Goal: Task Accomplishment & Management: Complete application form

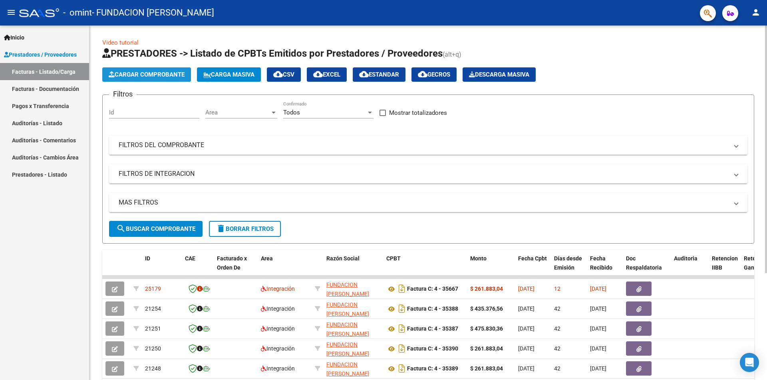
click at [133, 71] on button "Cargar Comprobante" at bounding box center [146, 74] width 89 height 14
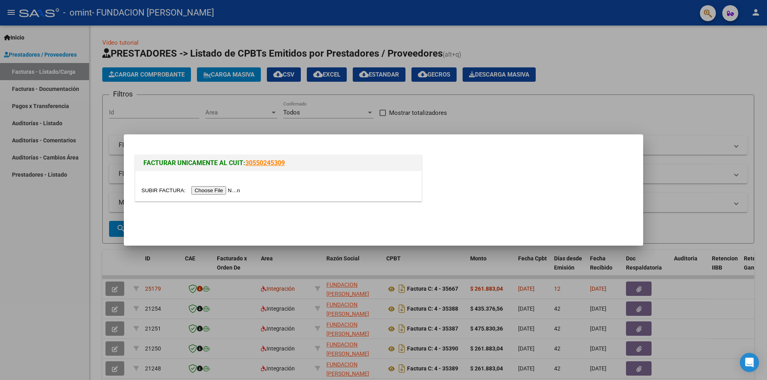
click at [222, 189] on input "file" at bounding box center [191, 190] width 101 height 8
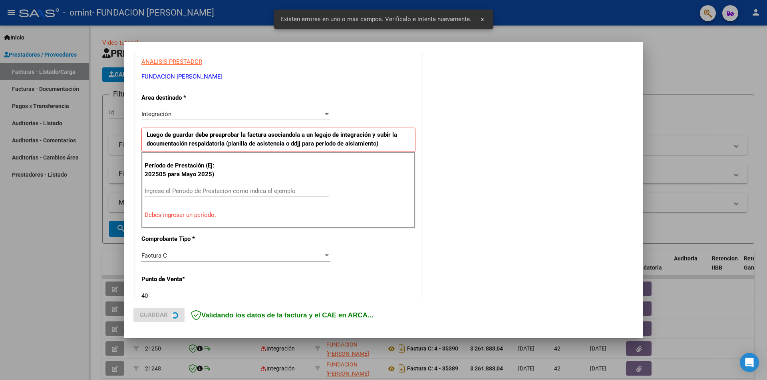
scroll to position [155, 0]
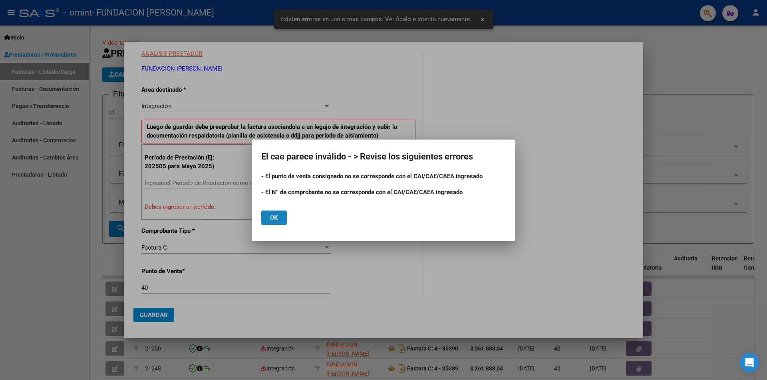
click at [276, 218] on span "Ok" at bounding box center [274, 217] width 8 height 7
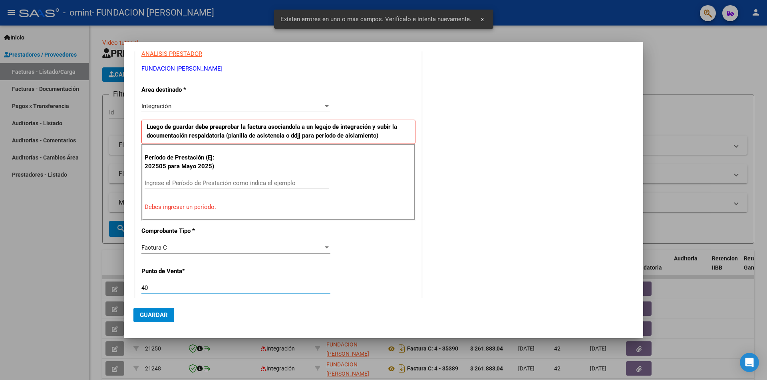
click at [153, 288] on input "40" at bounding box center [235, 288] width 189 height 7
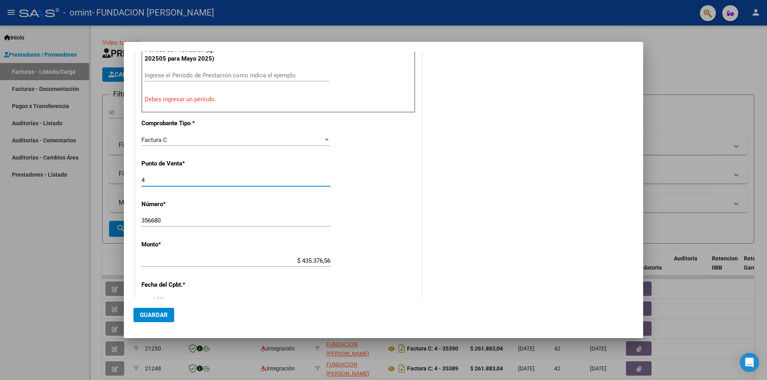
scroll to position [314, 0]
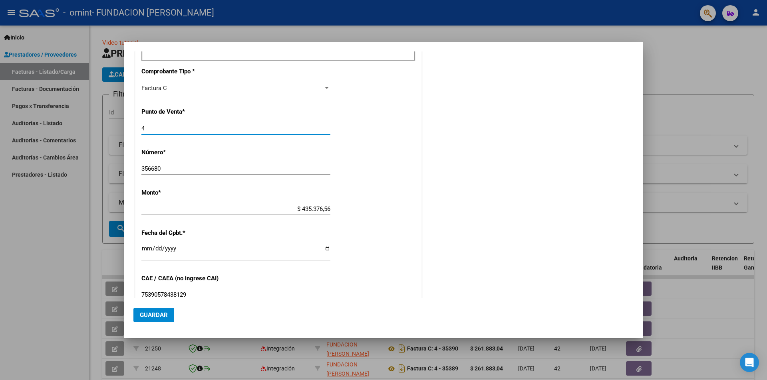
type input "4"
click at [174, 166] on input "356680" at bounding box center [235, 168] width 189 height 7
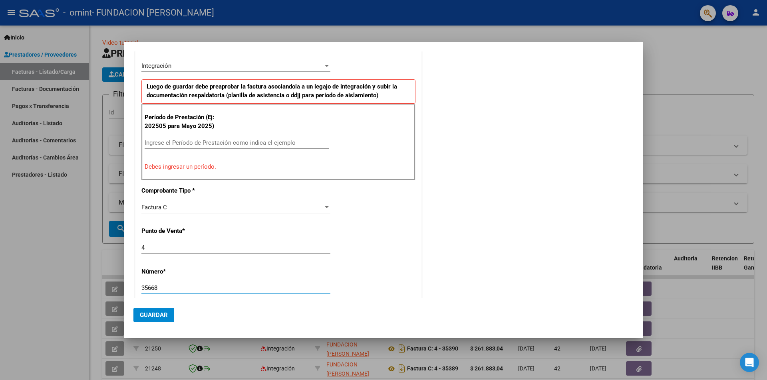
scroll to position [194, 0]
type input "35668"
click at [179, 138] on div "Ingrese el Período de Prestación como indica el ejemplo" at bounding box center [237, 143] width 184 height 12
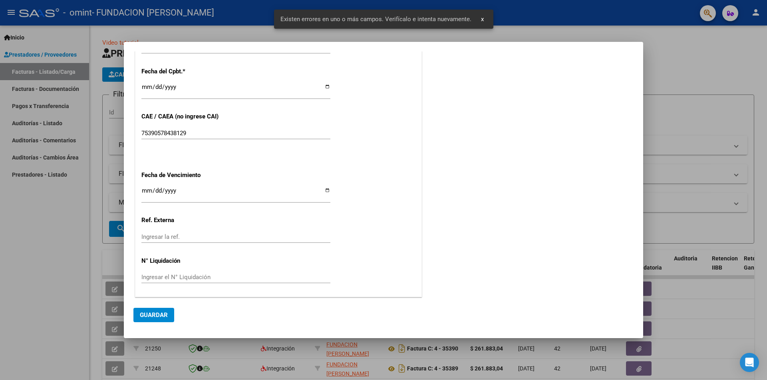
scroll to position [456, 0]
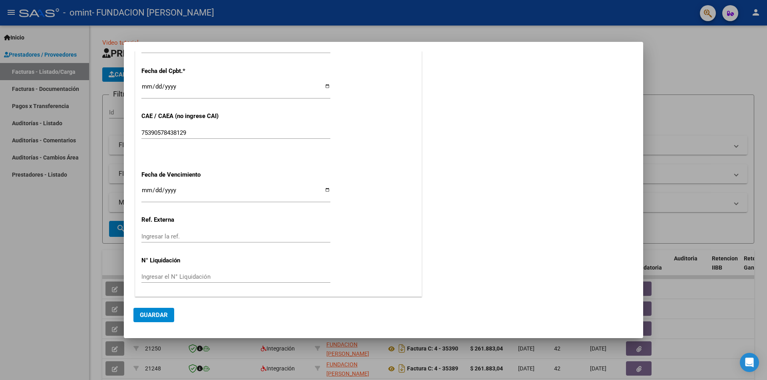
type input "202509"
click at [151, 314] on span "Guardar" at bounding box center [154, 315] width 28 height 7
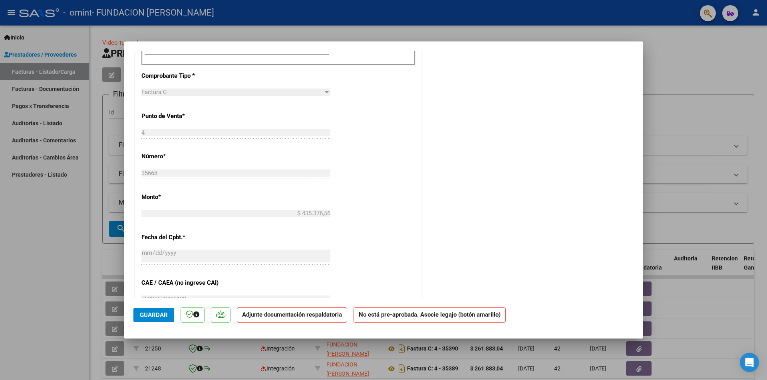
scroll to position [0, 0]
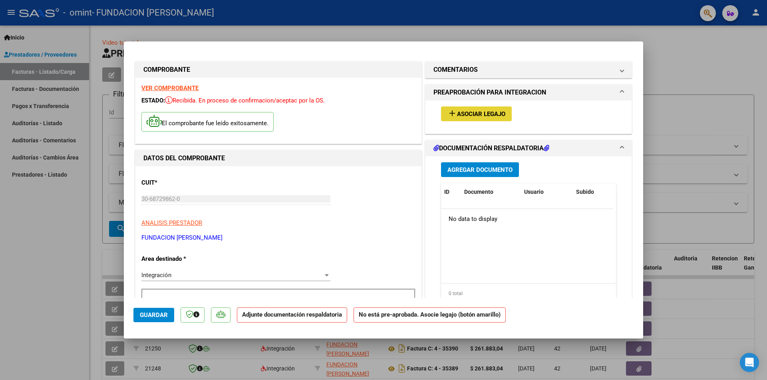
click at [477, 113] on span "Asociar Legajo" at bounding box center [481, 114] width 48 height 7
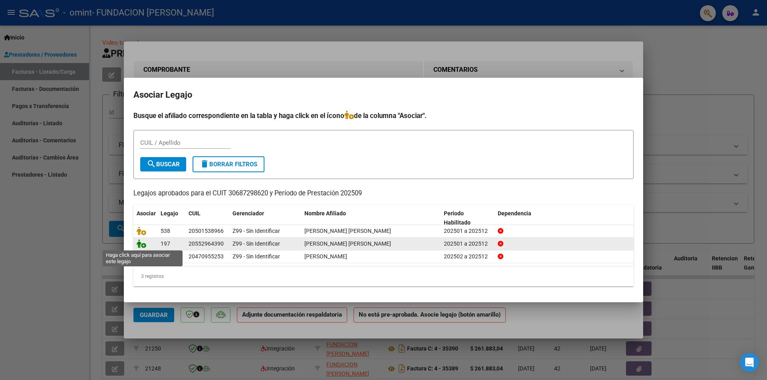
click at [140, 243] on icon at bounding box center [142, 244] width 10 height 9
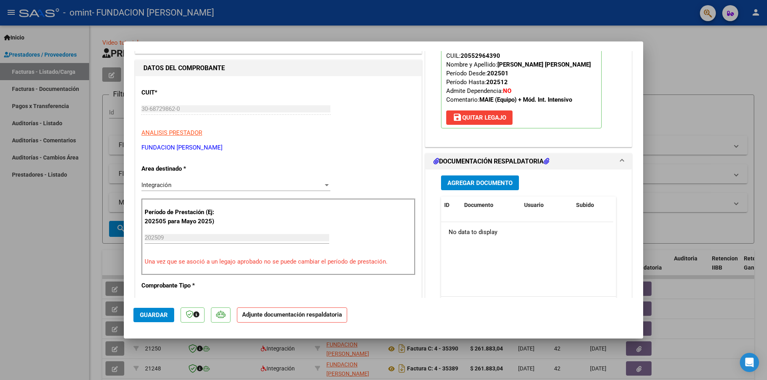
scroll to position [120, 0]
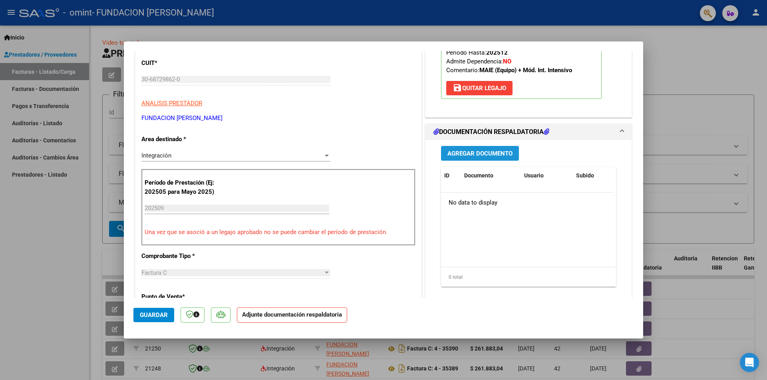
click at [468, 151] on span "Agregar Documento" at bounding box center [479, 153] width 65 height 7
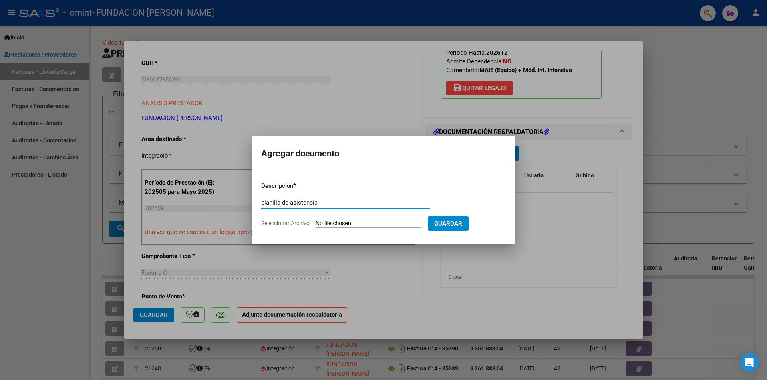
type input "planilla de asistencia"
click at [280, 222] on span "Seleccionar Archivo" at bounding box center [285, 223] width 48 height 6
click at [315, 222] on input "Seleccionar Archivo" at bounding box center [368, 224] width 106 height 8
type input "C:\fakepath\PA [PERSON_NAME] [DATE].pdf"
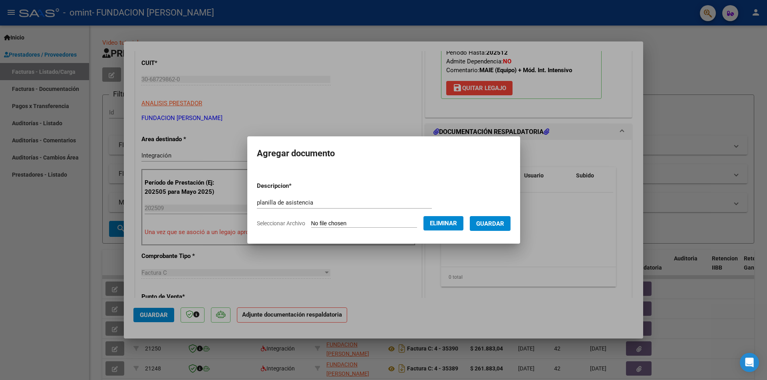
click at [501, 224] on span "Guardar" at bounding box center [490, 223] width 28 height 7
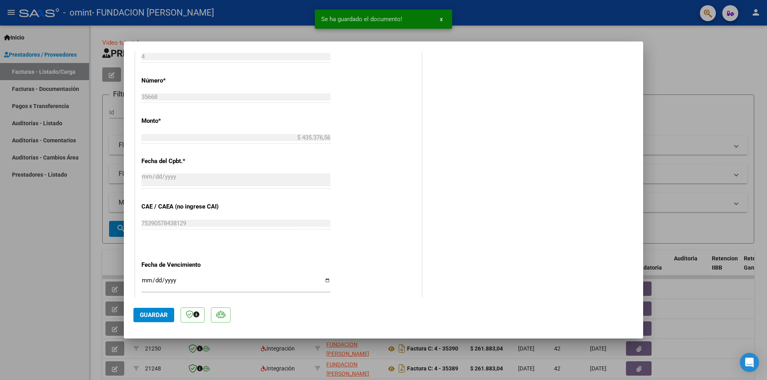
scroll to position [439, 0]
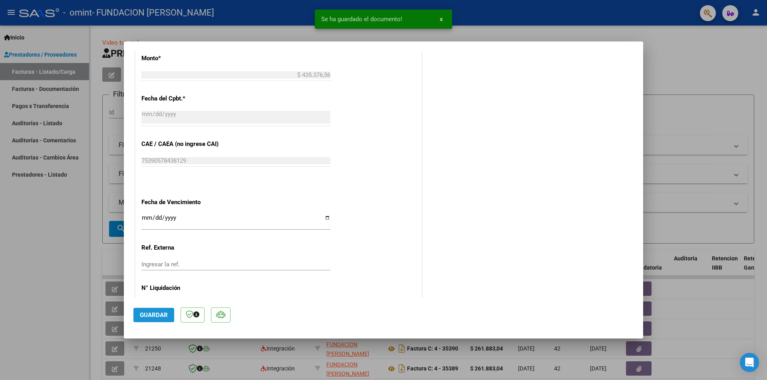
click at [153, 312] on span "Guardar" at bounding box center [154, 315] width 28 height 7
click at [152, 312] on span "Guardar" at bounding box center [154, 315] width 28 height 7
type input "$ 0,00"
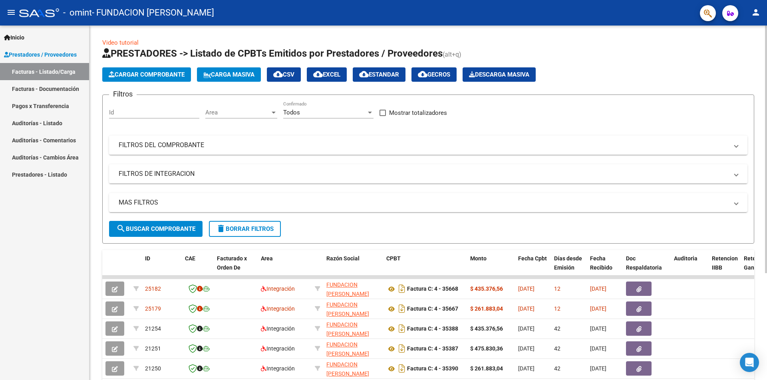
click at [143, 72] on span "Cargar Comprobante" at bounding box center [147, 74] width 76 height 7
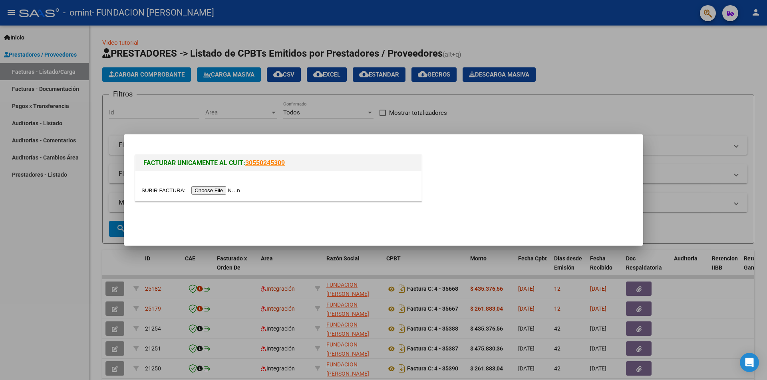
click at [221, 189] on input "file" at bounding box center [191, 190] width 101 height 8
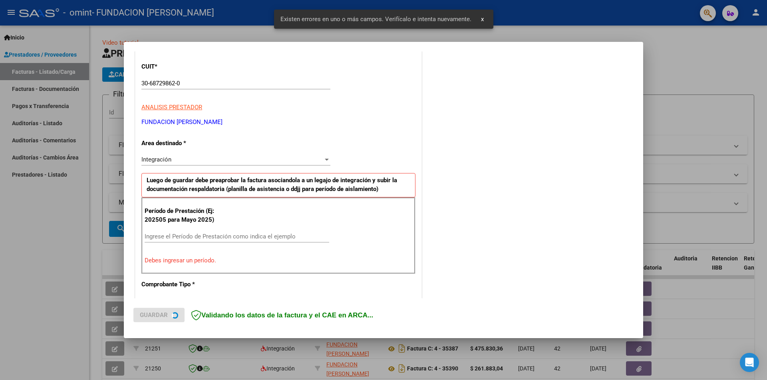
scroll to position [139, 0]
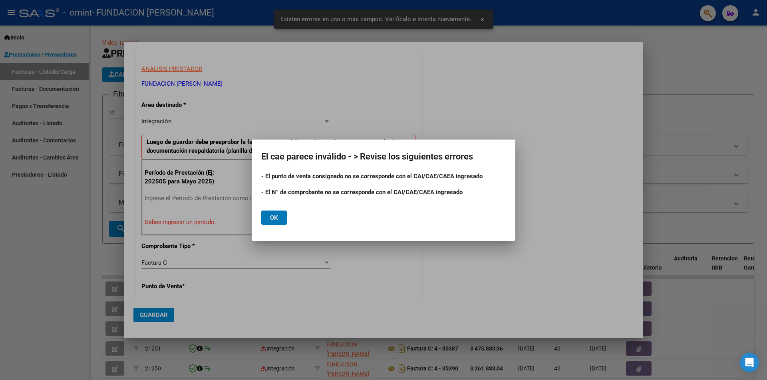
click at [275, 216] on span "Ok" at bounding box center [274, 217] width 8 height 7
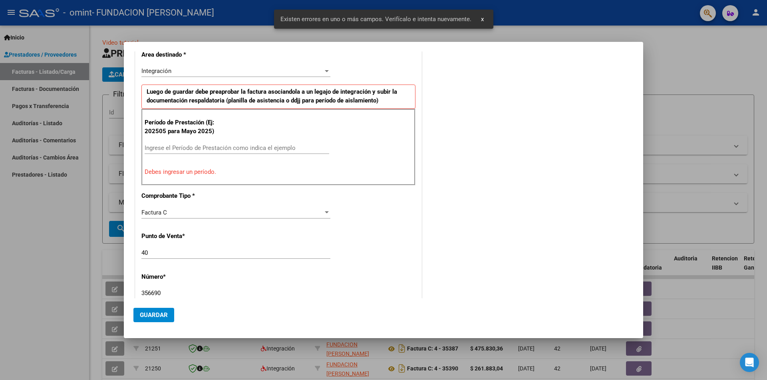
scroll to position [339, 0]
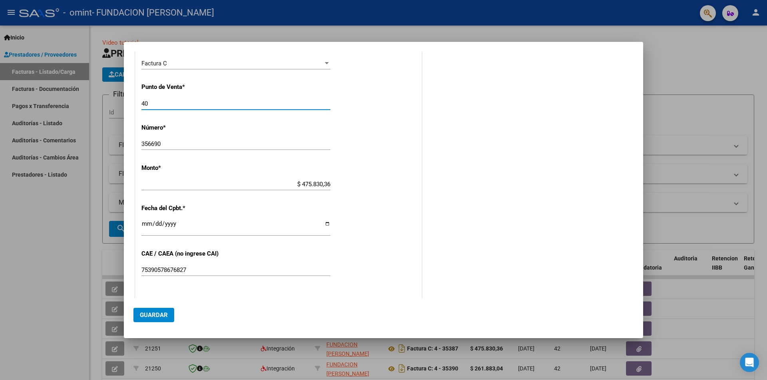
click at [172, 103] on input "40" at bounding box center [235, 103] width 189 height 7
type input "4"
click at [170, 142] on input "356690" at bounding box center [235, 144] width 189 height 7
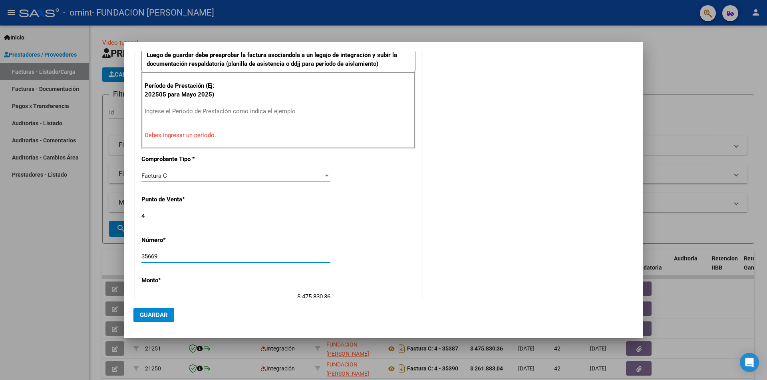
scroll to position [139, 0]
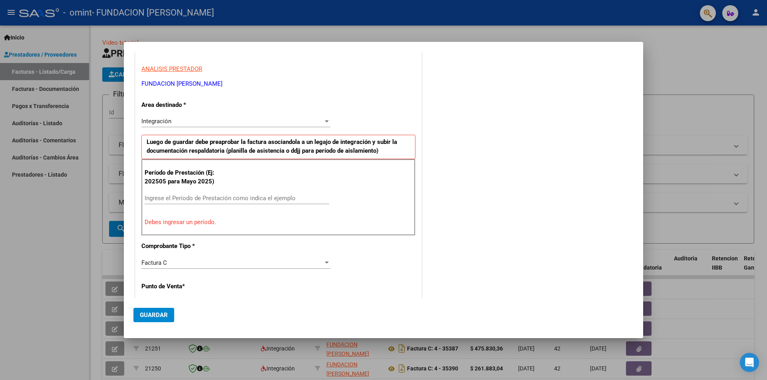
type input "35669"
click at [171, 196] on input "Ingrese el Período de Prestación como indica el ejemplo" at bounding box center [237, 198] width 184 height 7
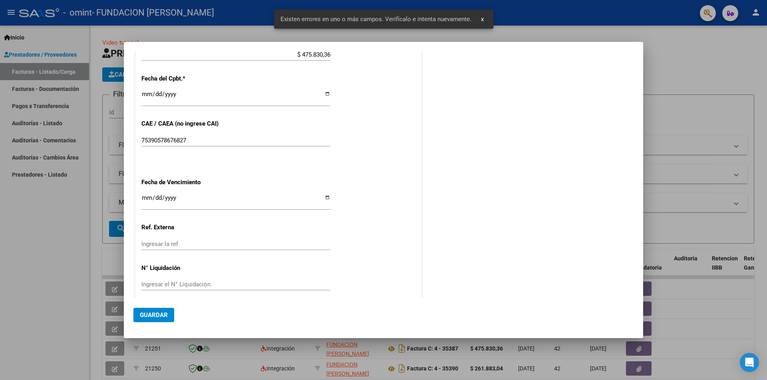
scroll to position [456, 0]
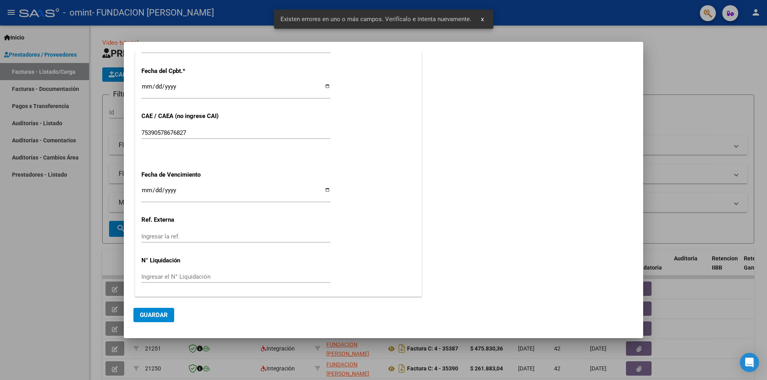
type input "202509"
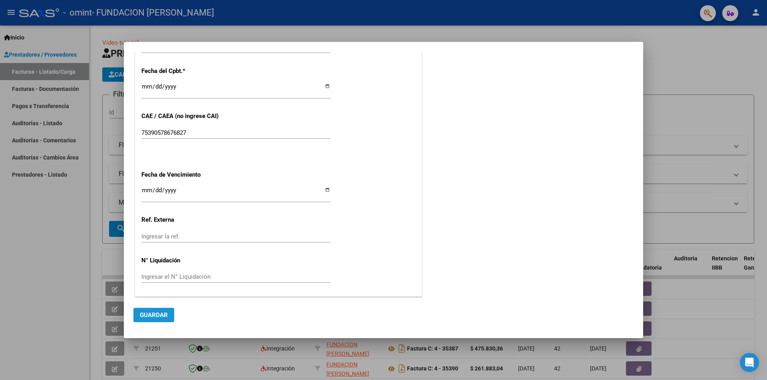
click at [151, 316] on span "Guardar" at bounding box center [154, 315] width 28 height 7
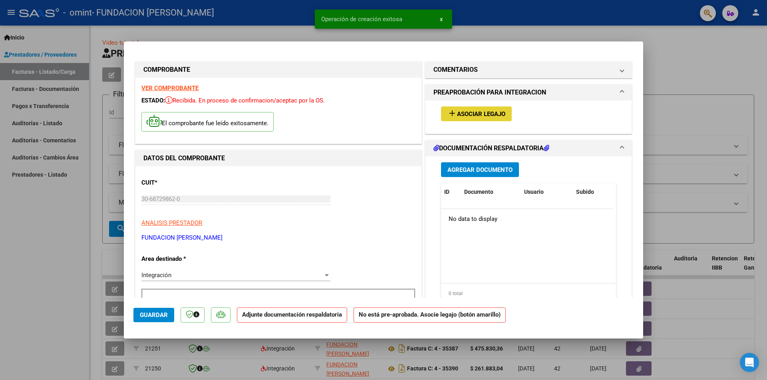
click at [468, 113] on span "Asociar Legajo" at bounding box center [481, 114] width 48 height 7
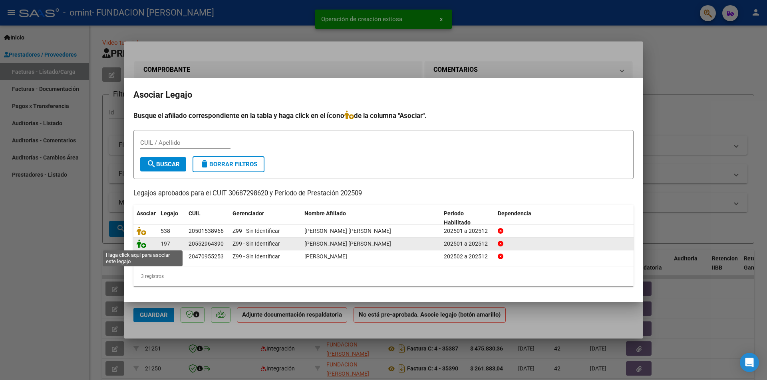
click at [141, 244] on icon at bounding box center [142, 244] width 10 height 9
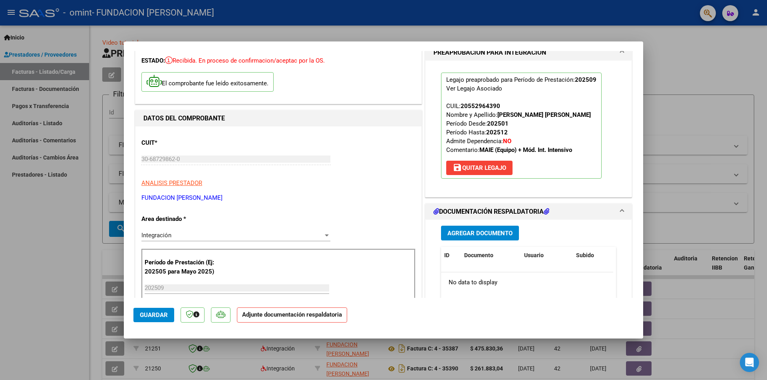
scroll to position [80, 0]
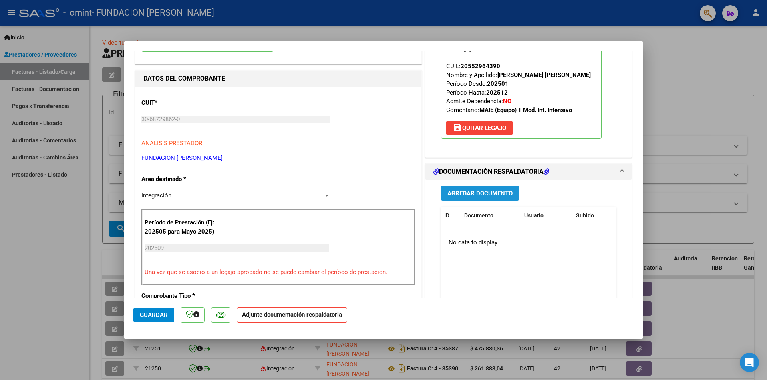
click at [473, 193] on span "Agregar Documento" at bounding box center [479, 193] width 65 height 7
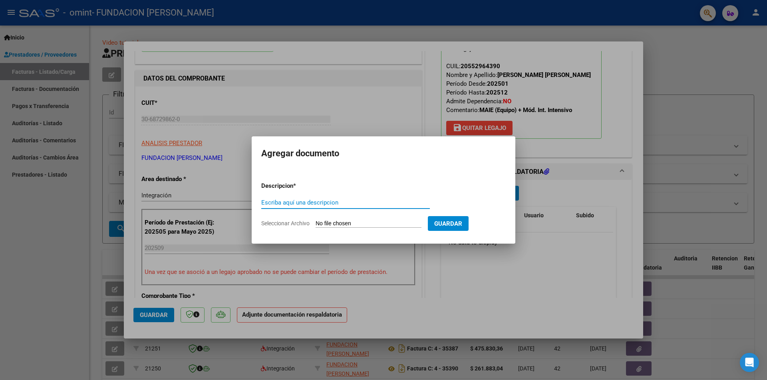
click at [293, 204] on input "Escriba aquí una descripcion" at bounding box center [345, 202] width 168 height 7
type input "planilla de asistencia"
click at [297, 223] on span "Seleccionar Archivo" at bounding box center [285, 223] width 48 height 6
click at [315, 223] on input "Seleccionar Archivo" at bounding box center [368, 224] width 106 height 8
type input "C:\fakepath\[PERSON_NAME] SEPTIEMBRE (2).pdf"
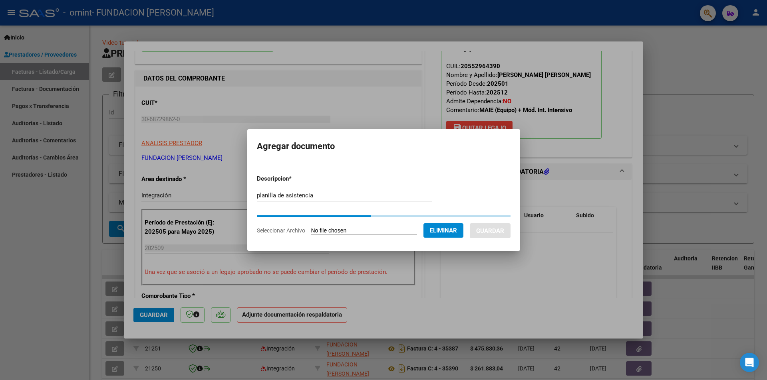
click at [415, 160] on mat-dialog-container "Agregar documento Descripcion * planilla de asistencia Escriba aquí una descrip…" at bounding box center [383, 189] width 273 height 121
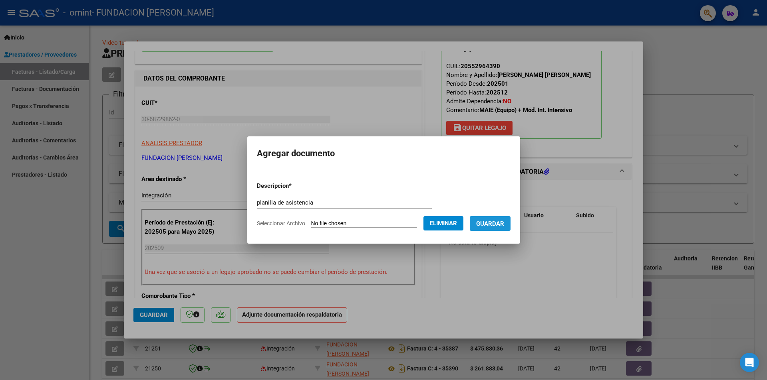
click at [499, 220] on span "Guardar" at bounding box center [490, 223] width 28 height 7
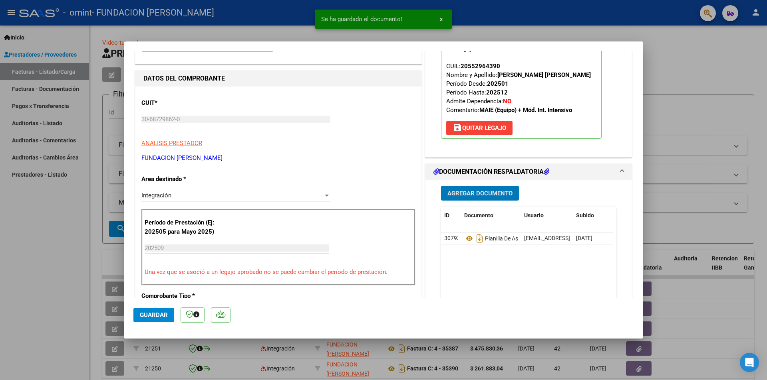
click at [153, 315] on span "Guardar" at bounding box center [154, 315] width 28 height 7
type input "$ 0,00"
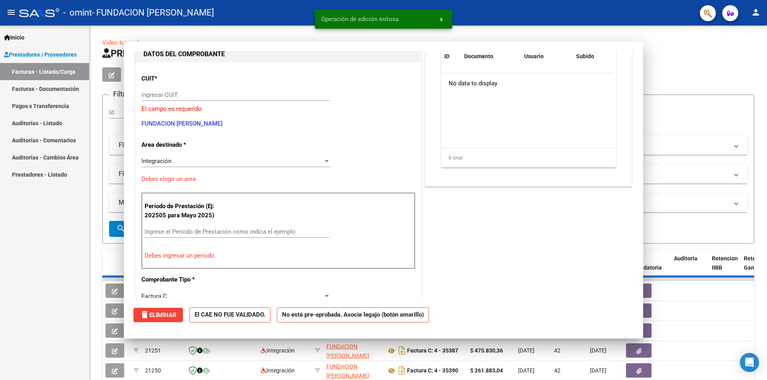
scroll to position [85, 0]
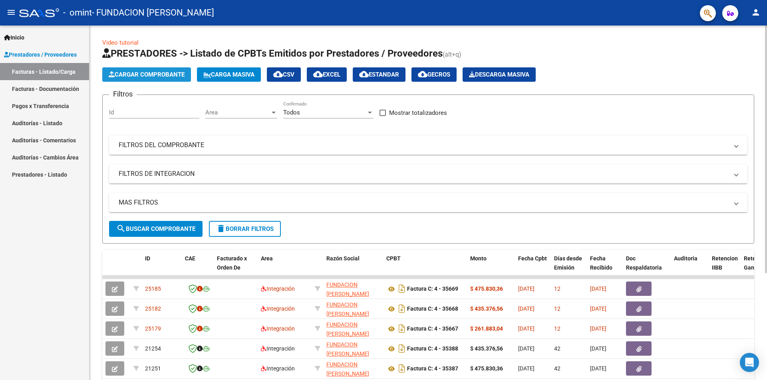
click at [141, 74] on span "Cargar Comprobante" at bounding box center [147, 74] width 76 height 7
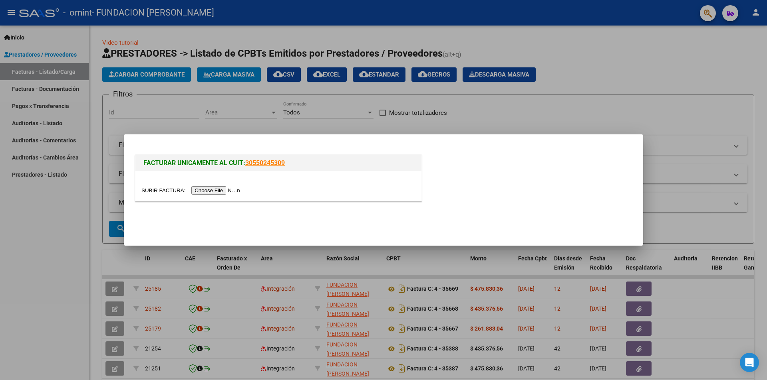
click at [211, 190] on input "file" at bounding box center [191, 190] width 101 height 8
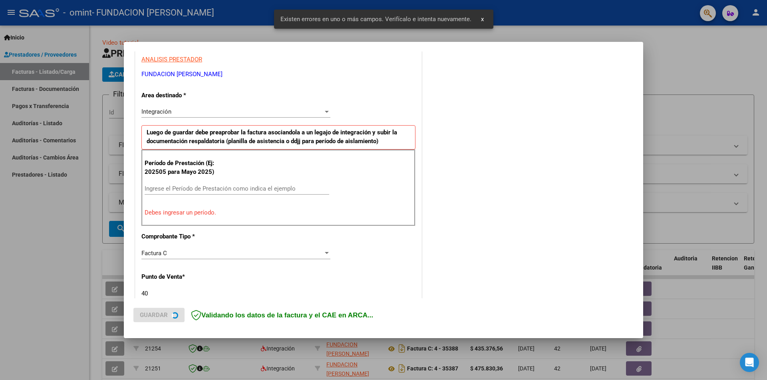
scroll to position [155, 0]
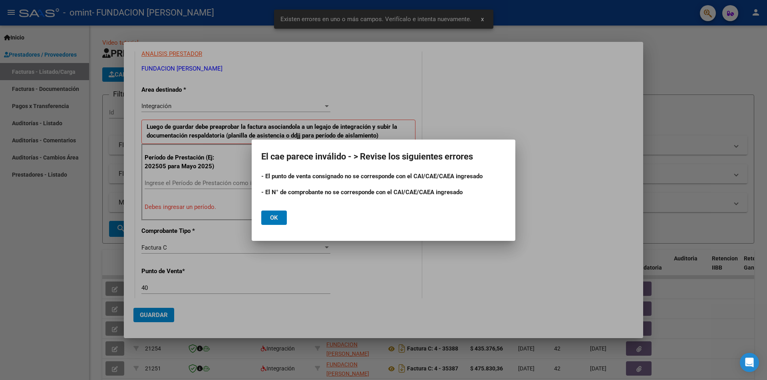
click at [278, 217] on button "Ok" at bounding box center [274, 218] width 26 height 14
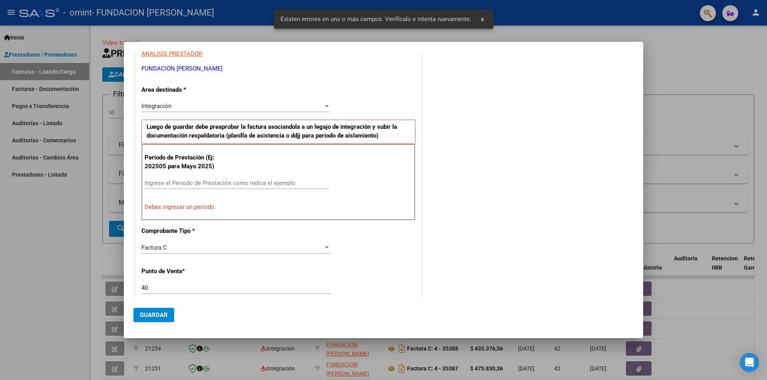
click at [151, 288] on input "40" at bounding box center [235, 288] width 189 height 7
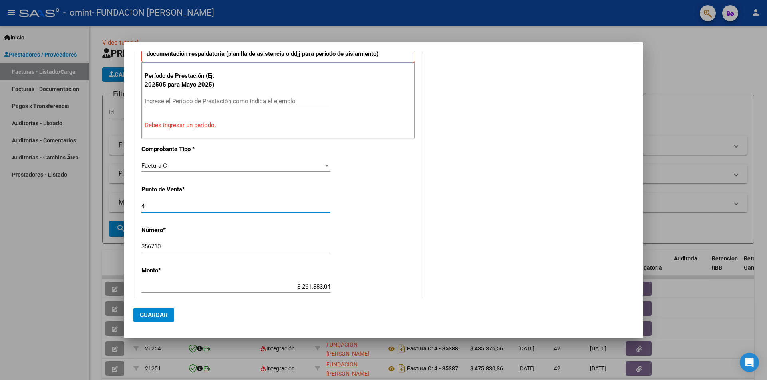
scroll to position [274, 0]
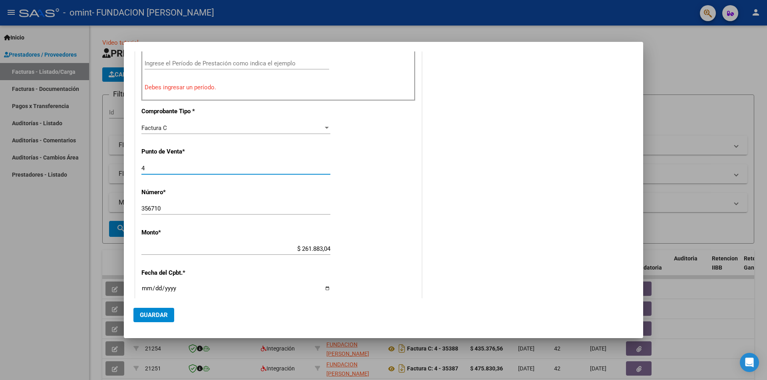
type input "4"
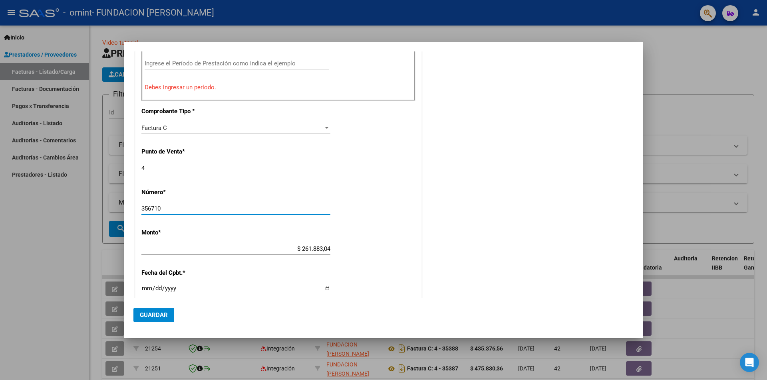
click at [175, 207] on input "356710" at bounding box center [235, 208] width 189 height 7
type input "35671"
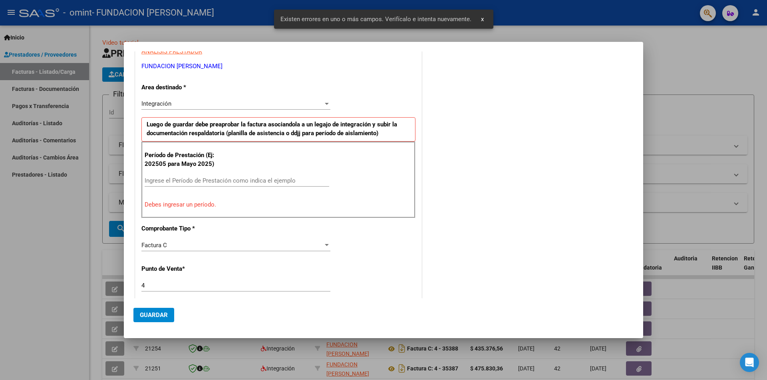
scroll to position [155, 0]
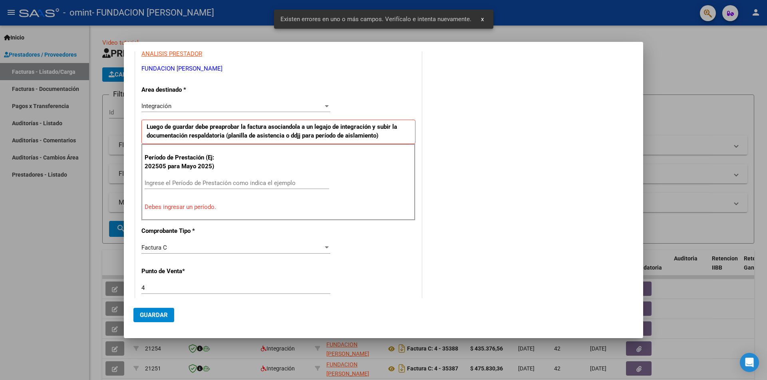
click at [188, 176] on div "Período de Prestación (Ej: 202505 para Mayo 2025) Ingrese el Período de Prestac…" at bounding box center [278, 182] width 274 height 77
click at [186, 180] on input "Ingrese el Período de Prestación como indica el ejemplo" at bounding box center [237, 183] width 184 height 7
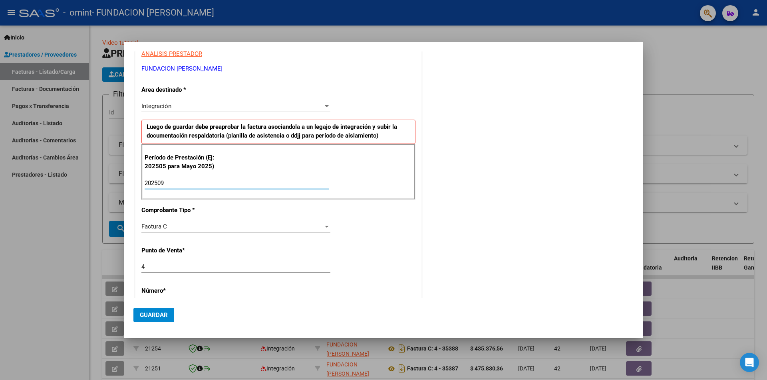
type input "202509"
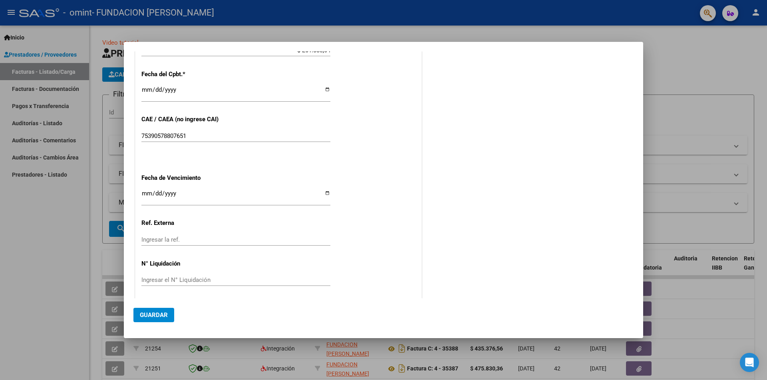
scroll to position [456, 0]
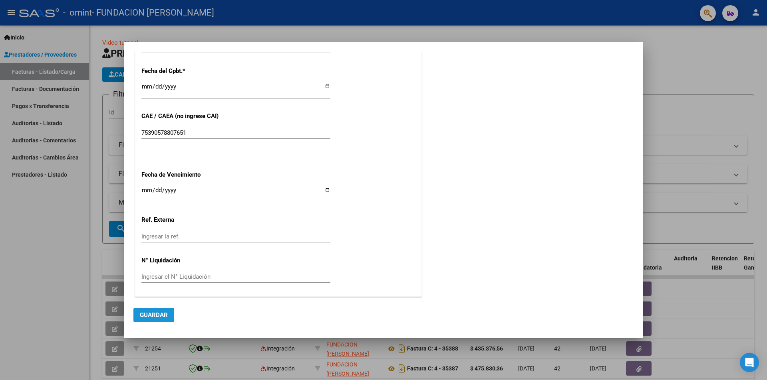
click at [147, 316] on span "Guardar" at bounding box center [154, 315] width 28 height 7
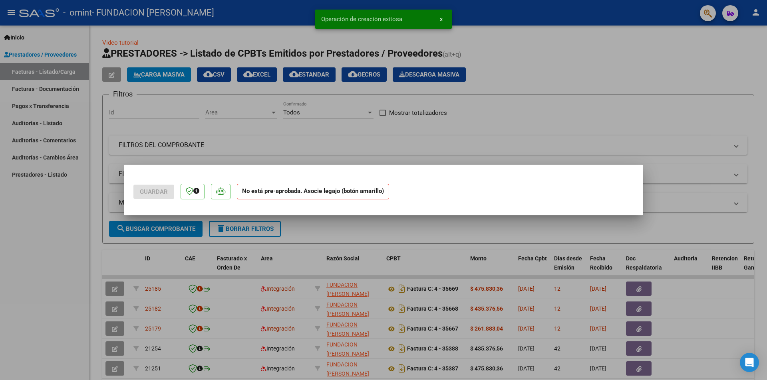
scroll to position [0, 0]
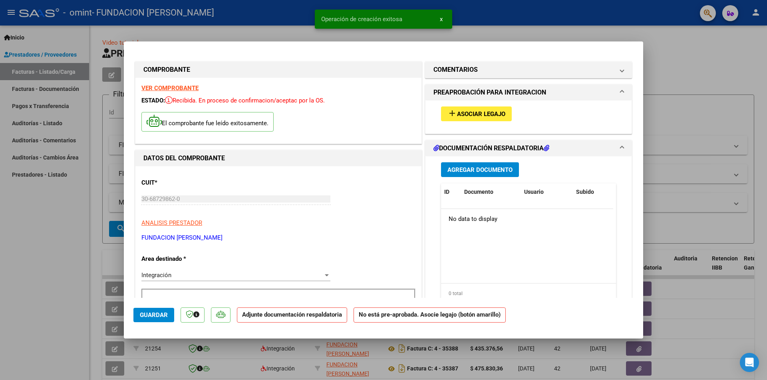
click at [476, 114] on span "Asociar Legajo" at bounding box center [481, 114] width 48 height 7
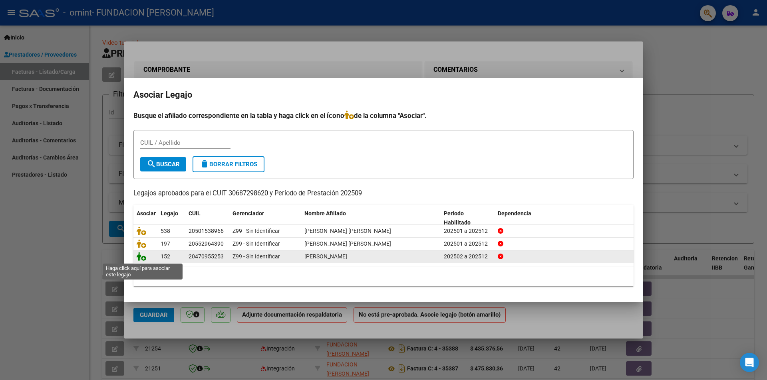
click at [142, 258] on icon at bounding box center [142, 256] width 10 height 9
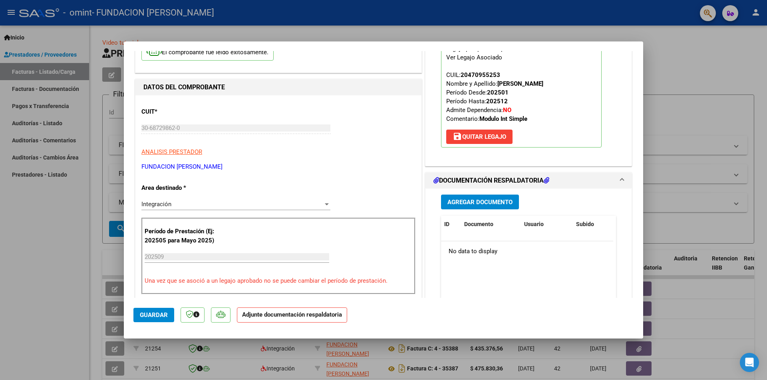
scroll to position [80, 0]
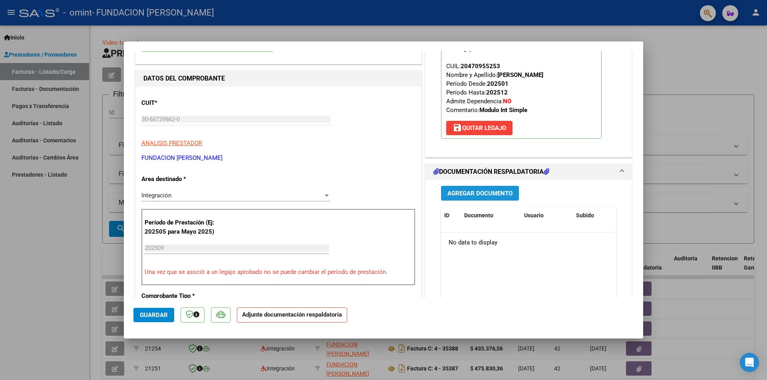
click at [473, 191] on span "Agregar Documento" at bounding box center [479, 193] width 65 height 7
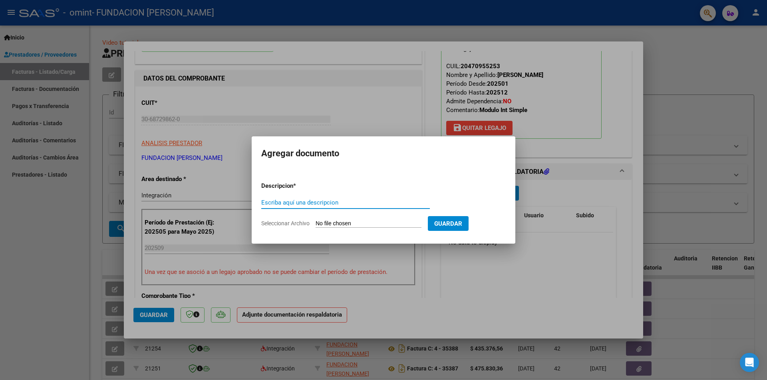
click at [309, 200] on input "Escriba aquí una descripcion" at bounding box center [345, 202] width 168 height 7
type input "planilla de asistencia"
click at [284, 224] on span "Seleccionar Archivo" at bounding box center [285, 223] width 48 height 6
click at [315, 224] on input "Seleccionar Archivo" at bounding box center [368, 224] width 106 height 8
type input "C:\fakepath\PA [PERSON_NAME] (5).pdf"
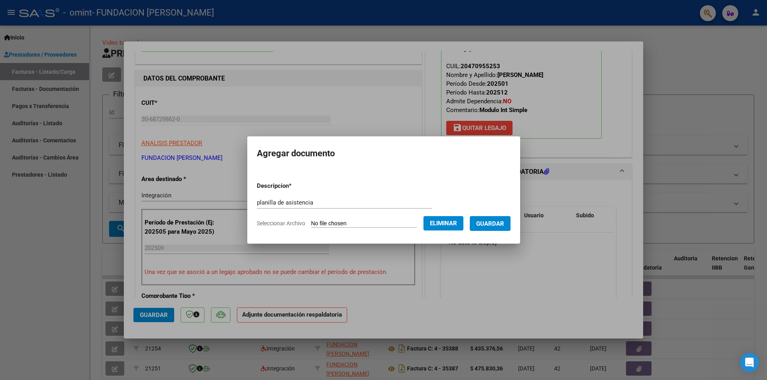
click at [498, 224] on span "Guardar" at bounding box center [490, 223] width 28 height 7
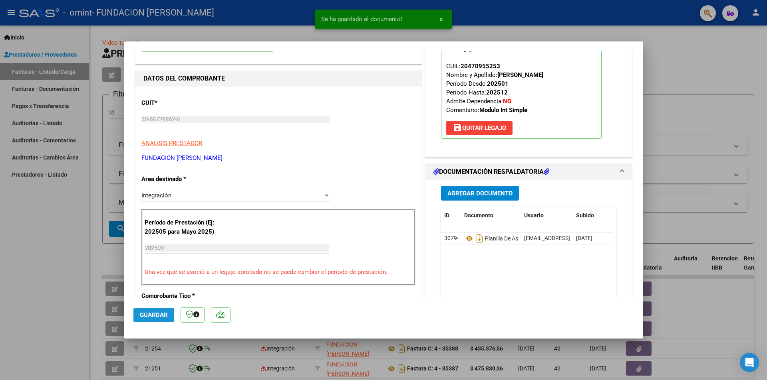
click at [149, 313] on span "Guardar" at bounding box center [154, 315] width 28 height 7
click at [151, 315] on span "Guardar" at bounding box center [154, 315] width 28 height 7
type input "$ 0,00"
